Goal: Submit feedback/report problem

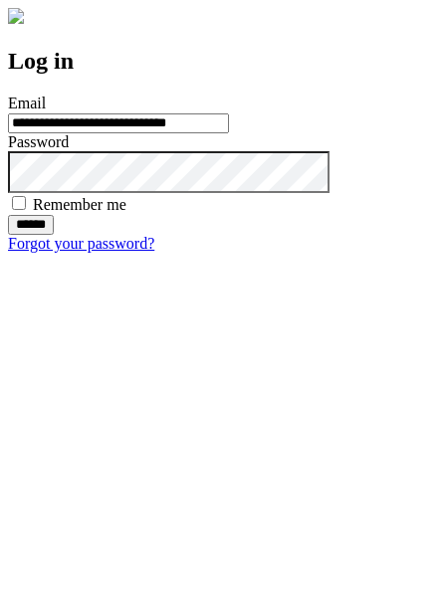
type input "**********"
click at [54, 235] on input "******" at bounding box center [31, 225] width 46 height 20
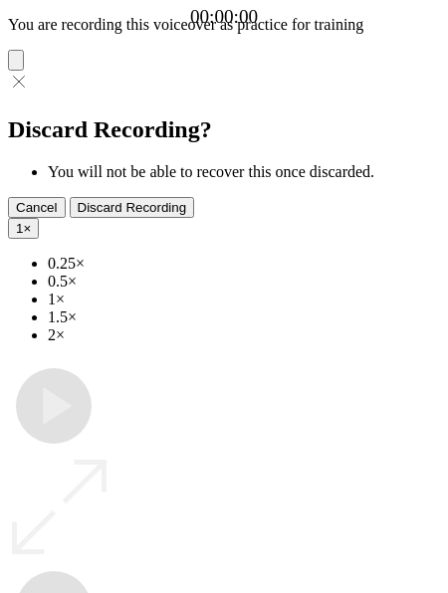
type input "**********"
